Goal: Task Accomplishment & Management: Manage account settings

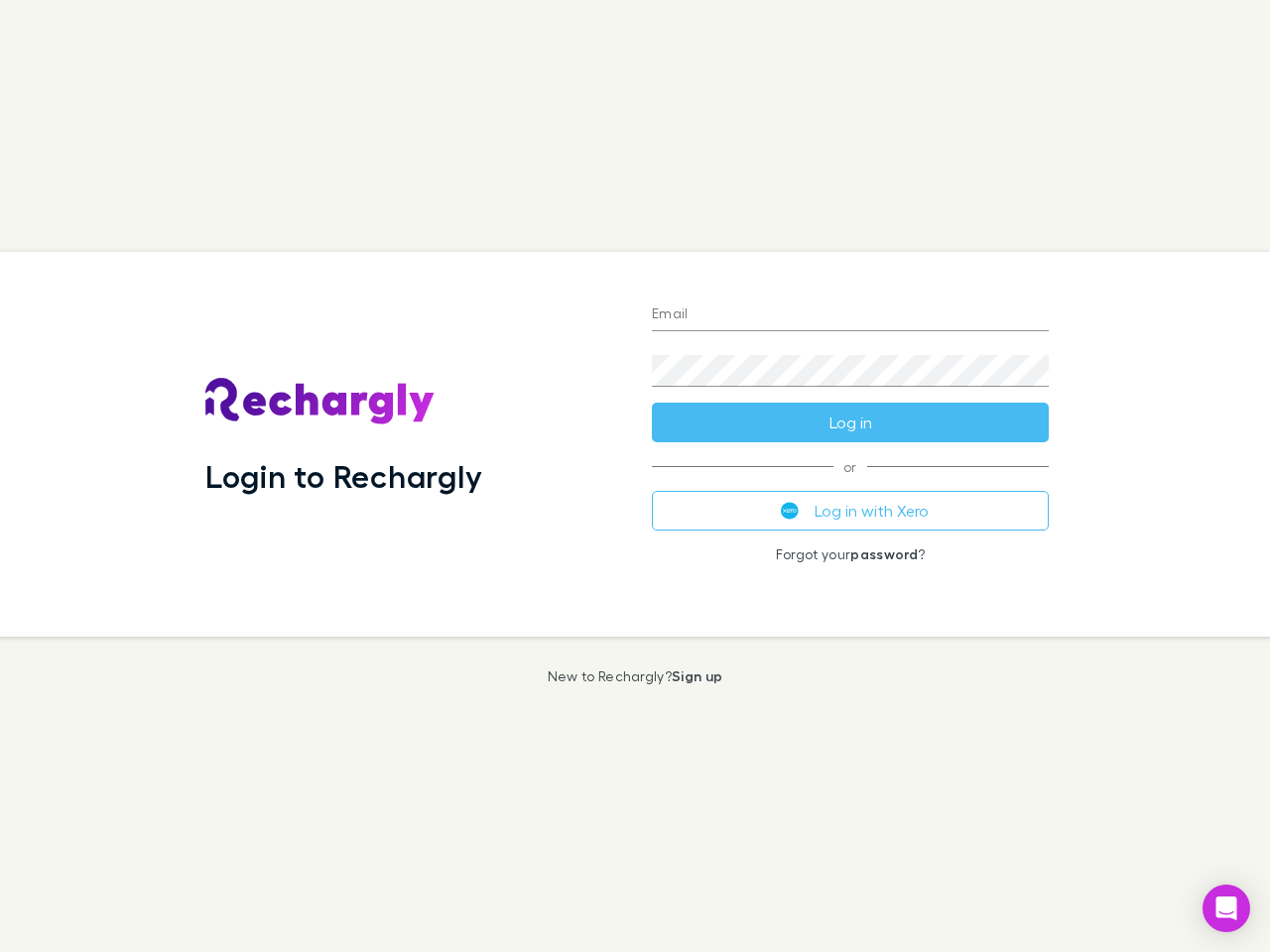
click at [635, 476] on div "Login to Rechargly" at bounding box center [412, 444] width 446 height 384
click at [851, 316] on input "Email" at bounding box center [850, 316] width 396 height 32
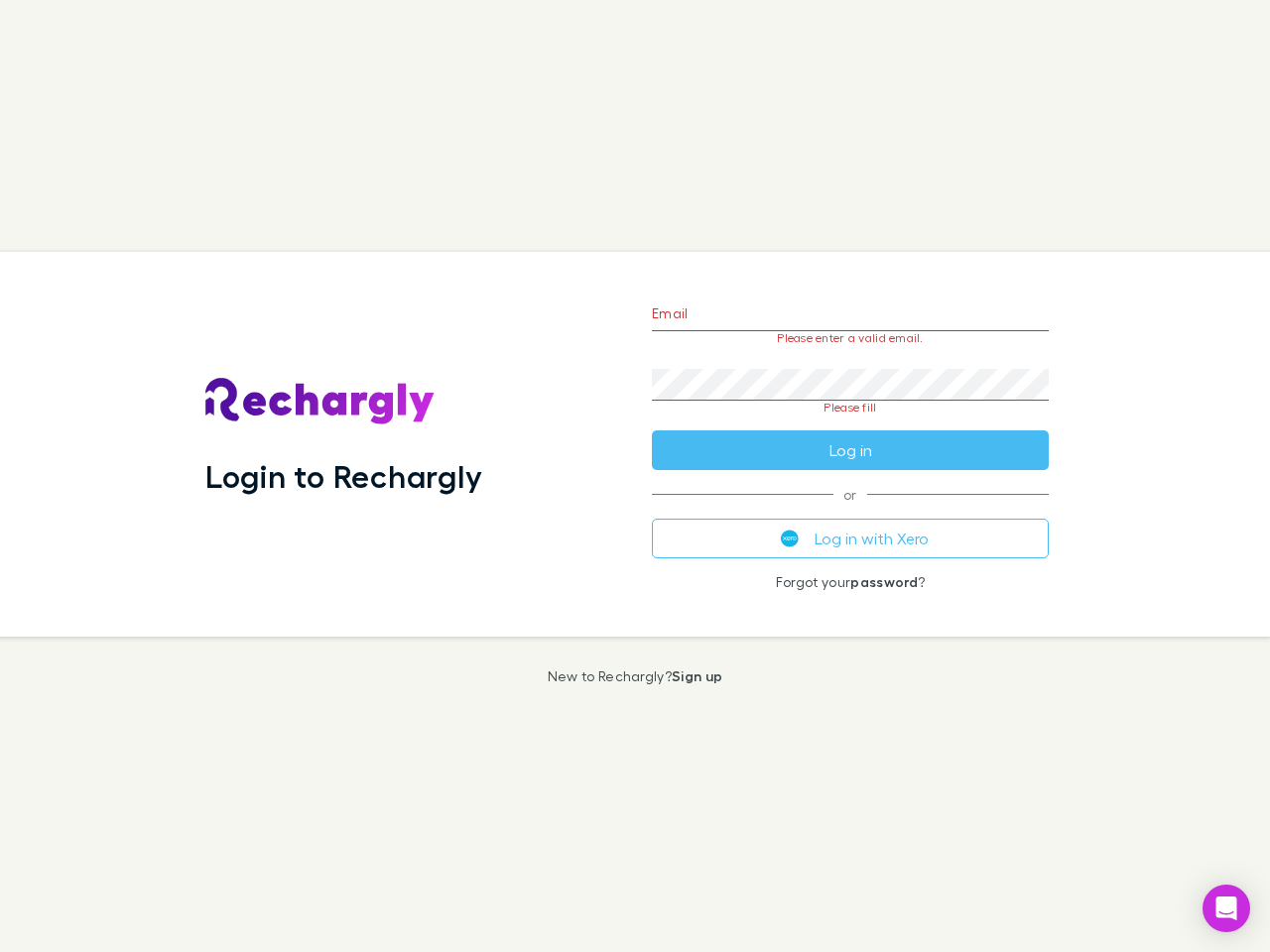
click at [851, 422] on form "Email Please enter a valid email. Password Please fill Log in" at bounding box center [850, 376] width 396 height 186
click at [851, 511] on div "Email Please enter a valid email. Password Please fill Log in or Log in with Xe…" at bounding box center [850, 444] width 428 height 384
click at [1226, 908] on icon "Open Intercom Messenger" at bounding box center [1226, 908] width 21 height 24
